Goal: Check status: Check status

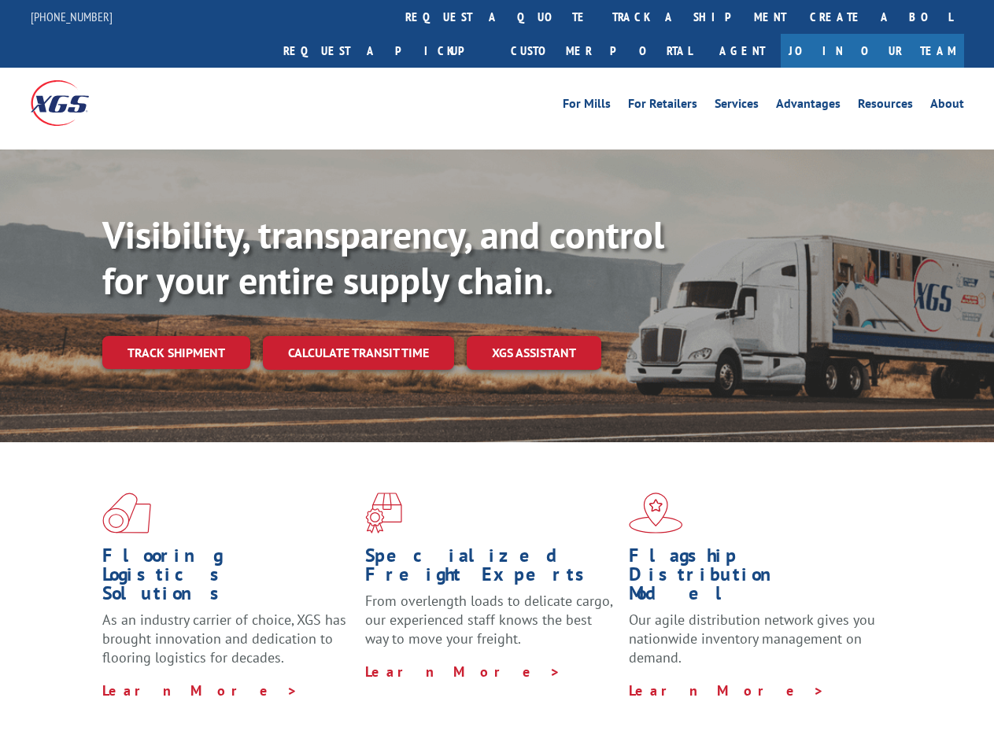
click at [496, 371] on div "Visibility, transparency, and control for your entire supply chain. Track shipm…" at bounding box center [547, 322] width 891 height 220
click at [600, 17] on link "track a shipment" at bounding box center [698, 17] width 197 height 34
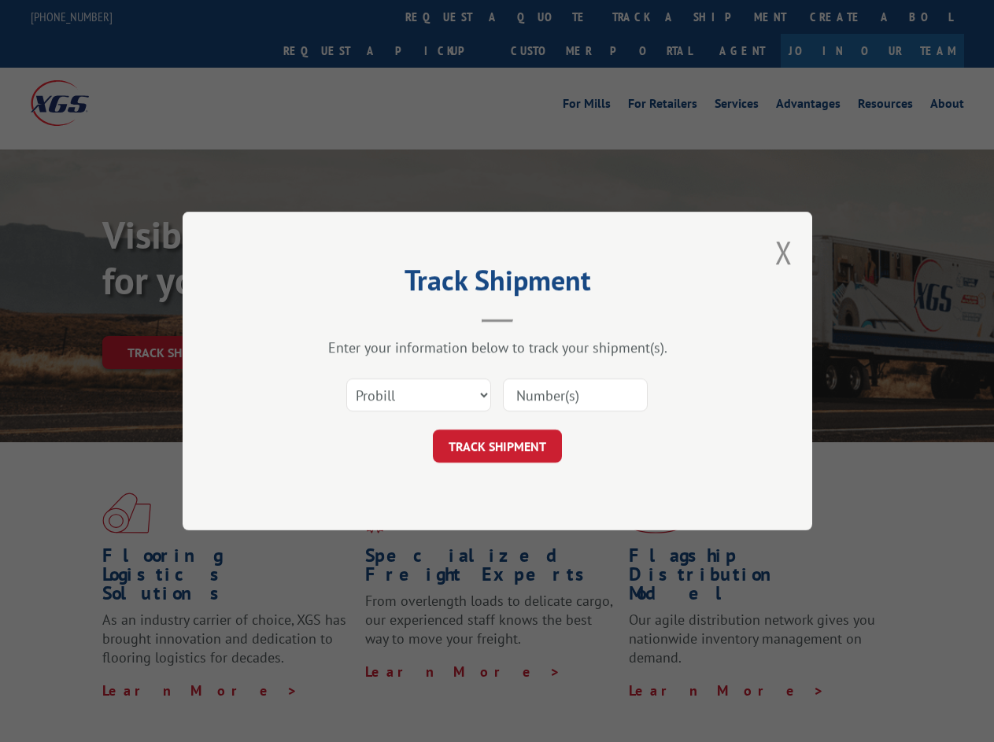
click at [549, 17] on div "Track Shipment Enter your information below to track your shipment(s). Select c…" at bounding box center [497, 371] width 994 height 742
click at [648, 17] on div "Track Shipment Enter your information below to track your shipment(s). Select c…" at bounding box center [497, 371] width 994 height 742
click at [175, 318] on div "Track Shipment Enter your information below to track your shipment(s). Select c…" at bounding box center [497, 371] width 994 height 742
click at [357, 318] on header "Track Shipment" at bounding box center [497, 296] width 472 height 54
click at [534, 318] on header "Track Shipment" at bounding box center [497, 296] width 472 height 54
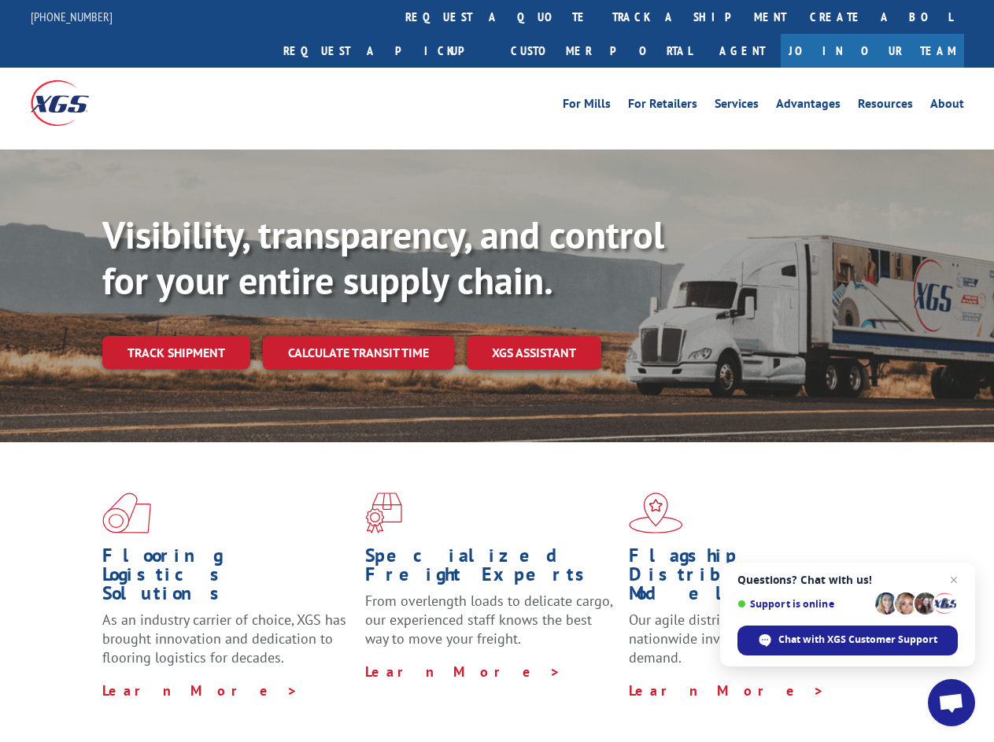
click at [496, 371] on div "Visibility, transparency, and control for your entire supply chain. Track shipm…" at bounding box center [547, 322] width 891 height 220
click at [600, 17] on link "track a shipment" at bounding box center [698, 17] width 197 height 34
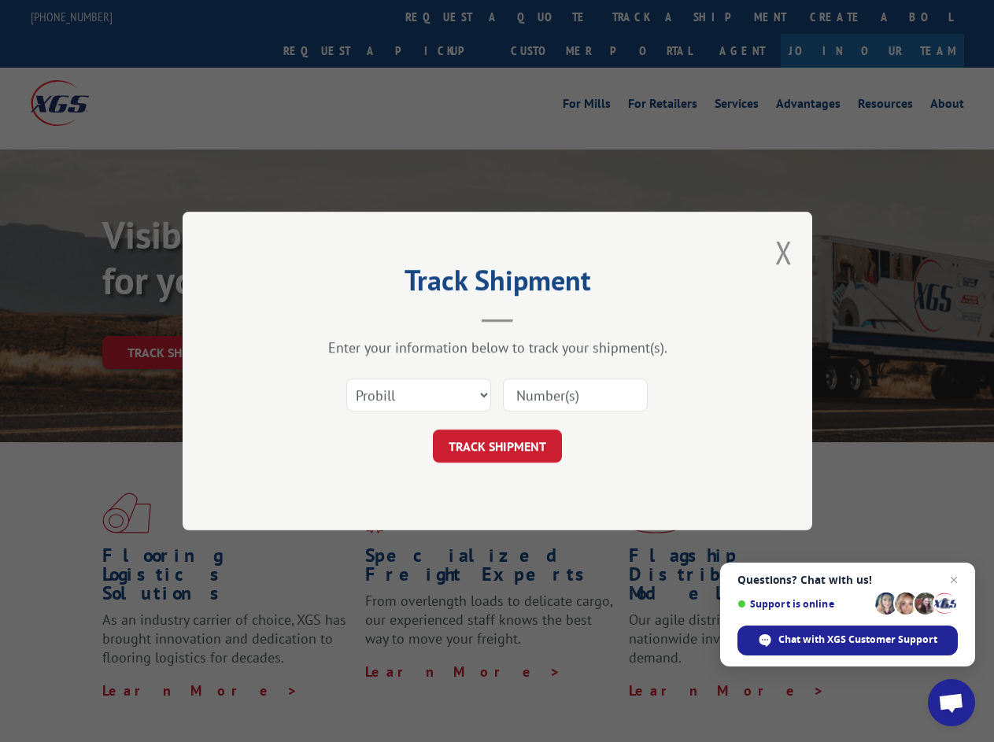
click at [549, 17] on div "Track Shipment Enter your information below to track your shipment(s). Select c…" at bounding box center [497, 371] width 994 height 742
click at [648, 17] on div "Track Shipment Enter your information below to track your shipment(s). Select c…" at bounding box center [497, 371] width 994 height 742
click at [175, 318] on div "Track Shipment Enter your information below to track your shipment(s). Select c…" at bounding box center [497, 371] width 994 height 742
click at [357, 318] on header "Track Shipment" at bounding box center [497, 296] width 472 height 54
click at [534, 318] on header "Track Shipment" at bounding box center [497, 296] width 472 height 54
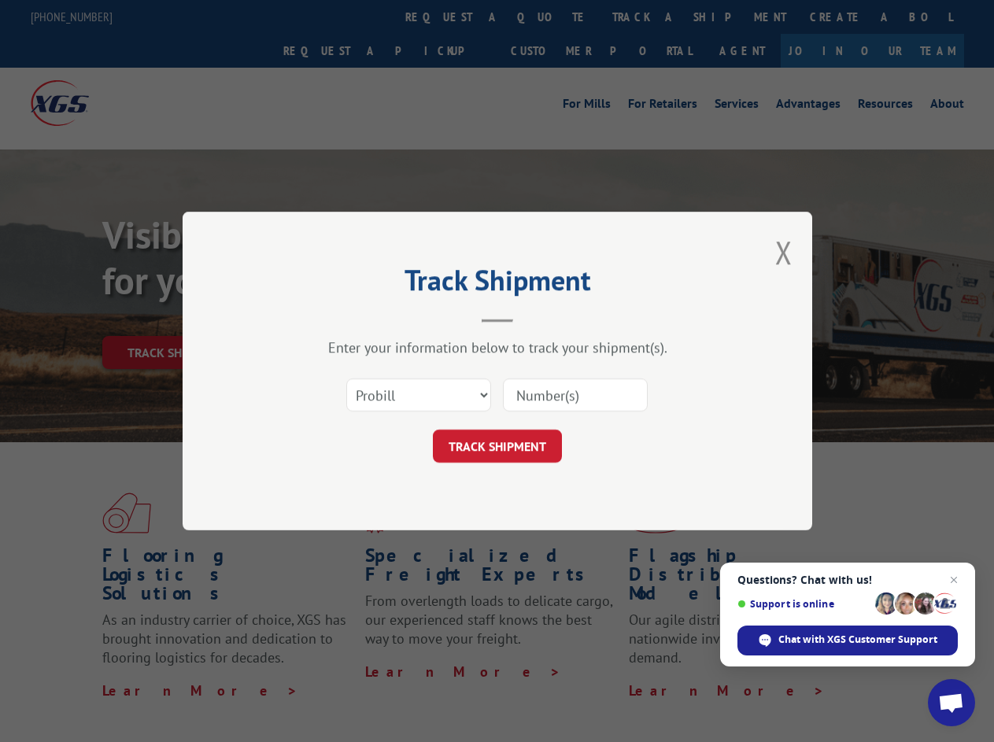
click at [951, 703] on span "Open chat" at bounding box center [951, 704] width 26 height 22
